Goal: Information Seeking & Learning: Learn about a topic

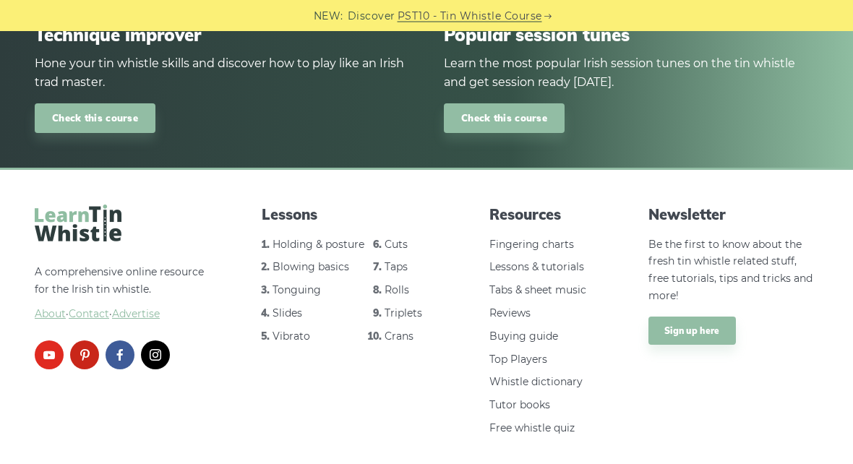
scroll to position [1712, 0]
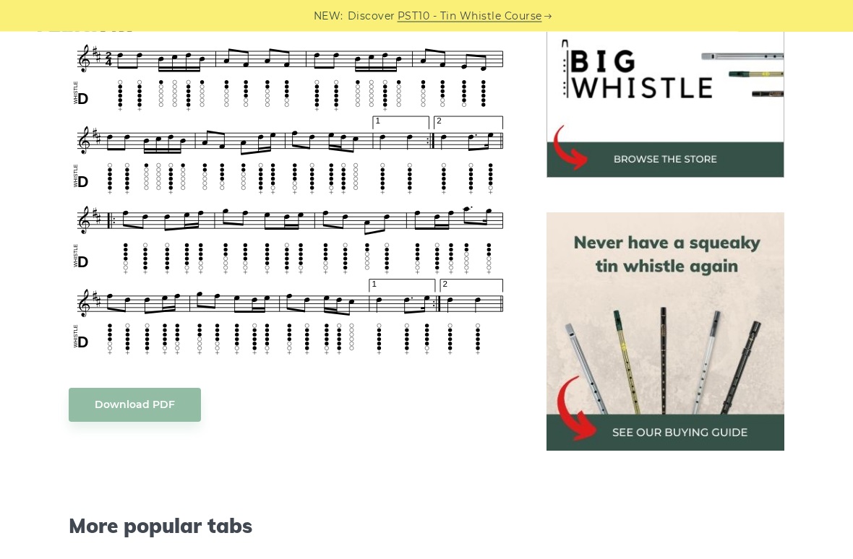
scroll to position [476, 0]
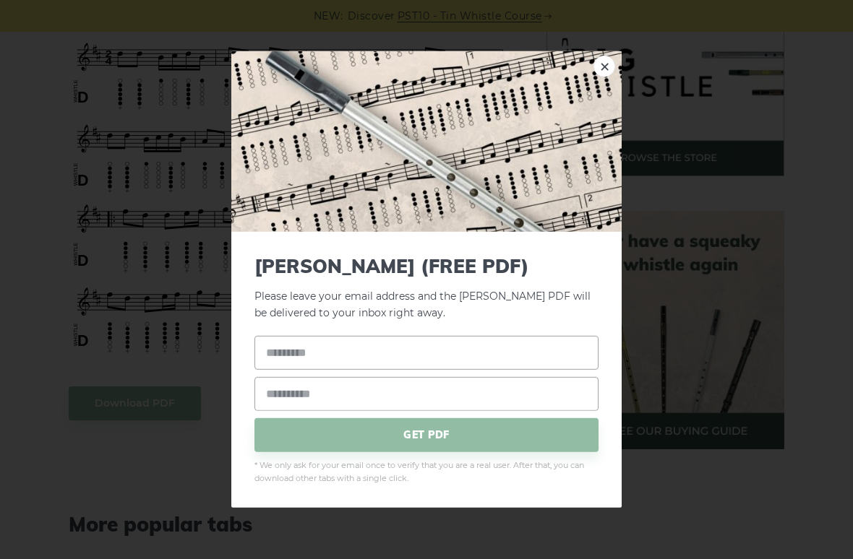
click at [210, 426] on div "× [PERSON_NAME] (FREE PDF) Please leave your email address and the [PERSON_NAME…" at bounding box center [426, 279] width 853 height 559
click at [207, 453] on div "× [PERSON_NAME] (FREE PDF) Please leave your email address and the [PERSON_NAME…" at bounding box center [426, 279] width 853 height 559
click at [190, 450] on div "× [PERSON_NAME] (FREE PDF) Please leave your email address and the [PERSON_NAME…" at bounding box center [426, 279] width 853 height 559
click at [185, 441] on div "× [PERSON_NAME] (FREE PDF) Please leave your email address and the [PERSON_NAME…" at bounding box center [426, 279] width 853 height 559
click at [614, 62] on link "×" at bounding box center [604, 67] width 22 height 22
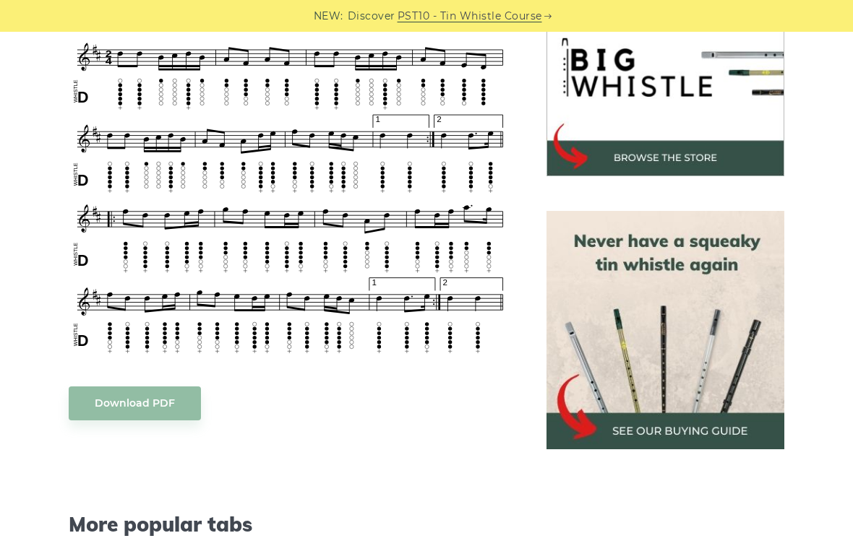
click at [621, 88] on img at bounding box center [665, 58] width 238 height 238
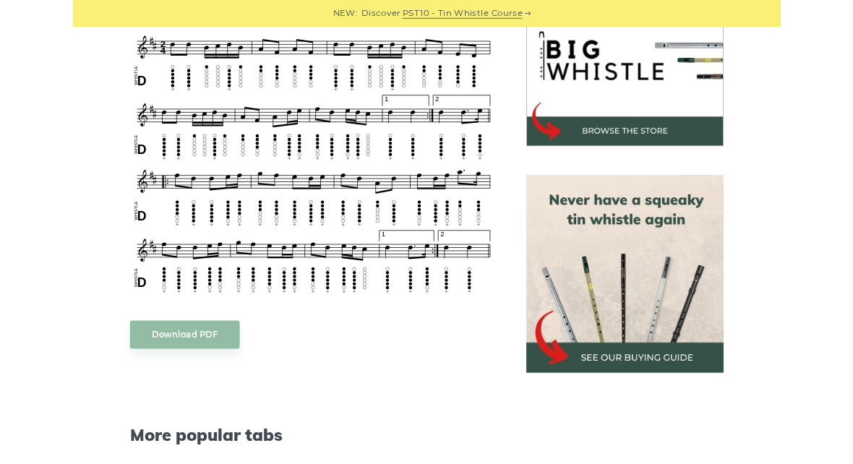
scroll to position [516, 0]
